Goal: Task Accomplishment & Management: Manage account settings

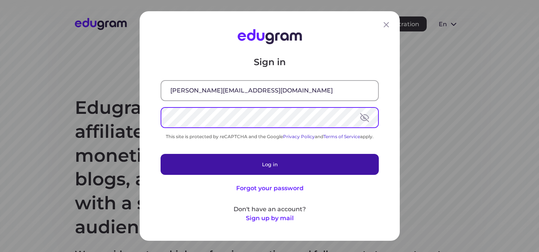
click at [208, 165] on button "Log in" at bounding box center [270, 164] width 218 height 21
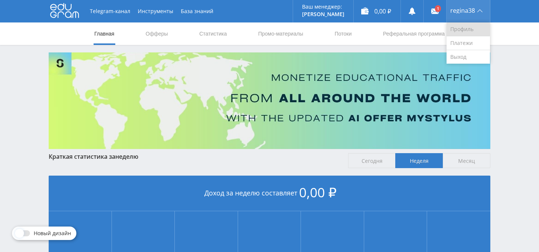
click at [469, 34] on link "Профиль" at bounding box center [467, 29] width 43 height 14
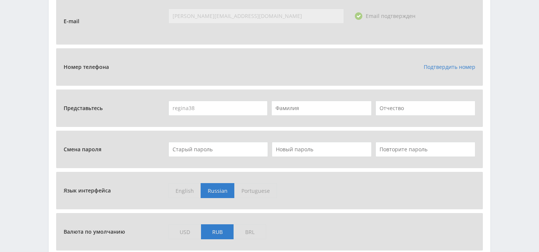
scroll to position [265, 0]
click at [223, 148] on input "text" at bounding box center [218, 148] width 100 height 15
paste input "pkt7tpd_ykp7BTZ2zaw"
type input "pkt7tpd_ykp7BTZ2zaw"
click at [310, 149] on input "text" at bounding box center [322, 148] width 100 height 15
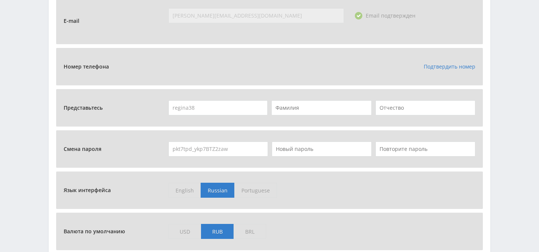
paste input "097wixfyHRZpj!h9Hrmj"
type input "097wixfyHRZpj!h9Hrmj"
click at [416, 152] on input "text" at bounding box center [425, 148] width 100 height 15
paste input "097wixfyHRZpj!h9Hrmj"
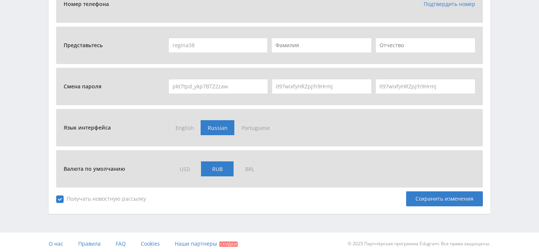
scroll to position [330, 0]
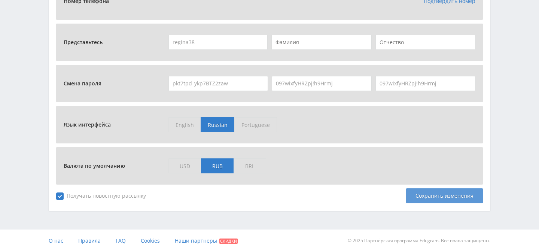
type input "097wixfyHRZpj!h9Hrmj"
click at [424, 197] on div "Сохранить изменения" at bounding box center [444, 195] width 77 height 15
